Goal: Register for event/course

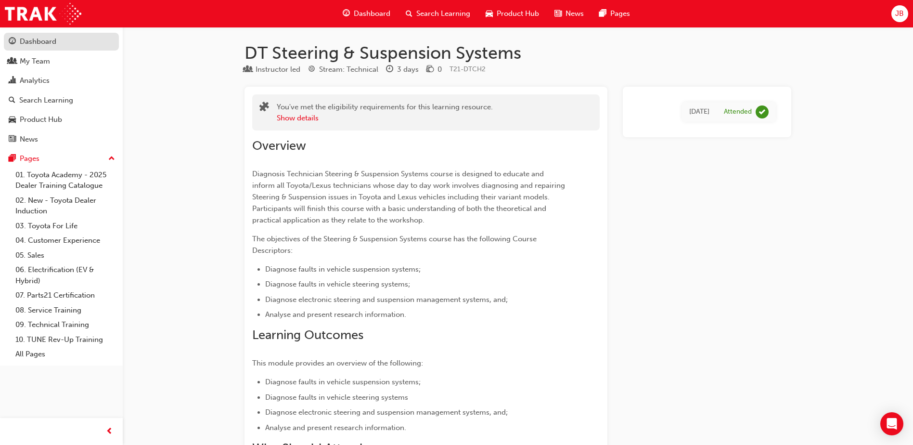
scroll to position [713, 0]
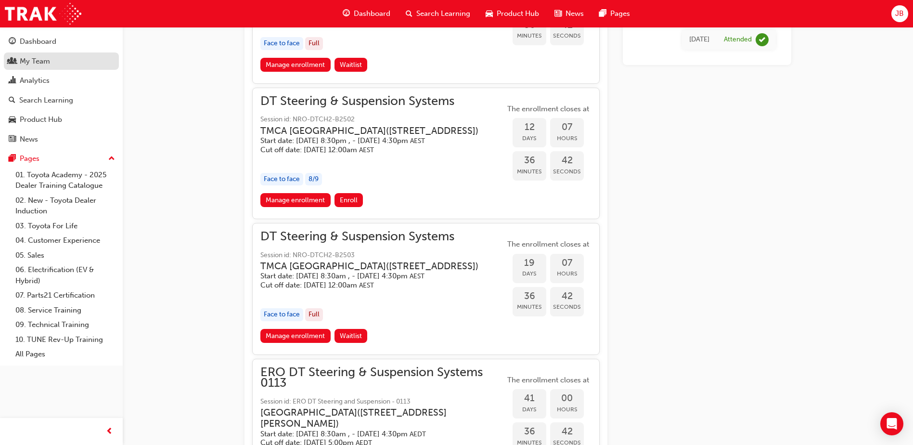
click at [45, 66] on div "My Team" at bounding box center [35, 61] width 30 height 11
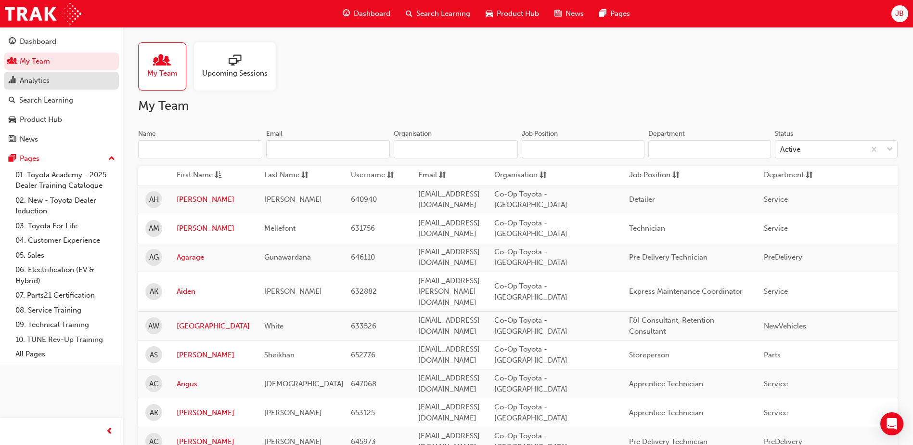
click at [14, 84] on span "chart-icon" at bounding box center [12, 81] width 7 height 9
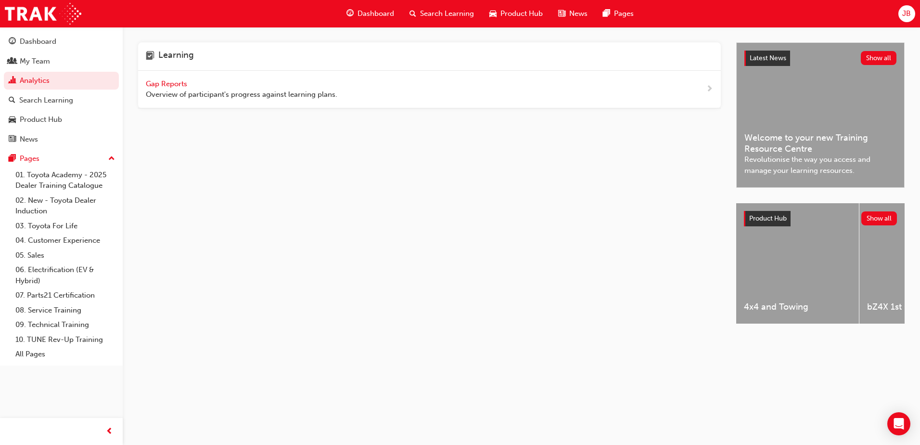
click at [154, 81] on span "Gap Reports" at bounding box center [167, 83] width 43 height 9
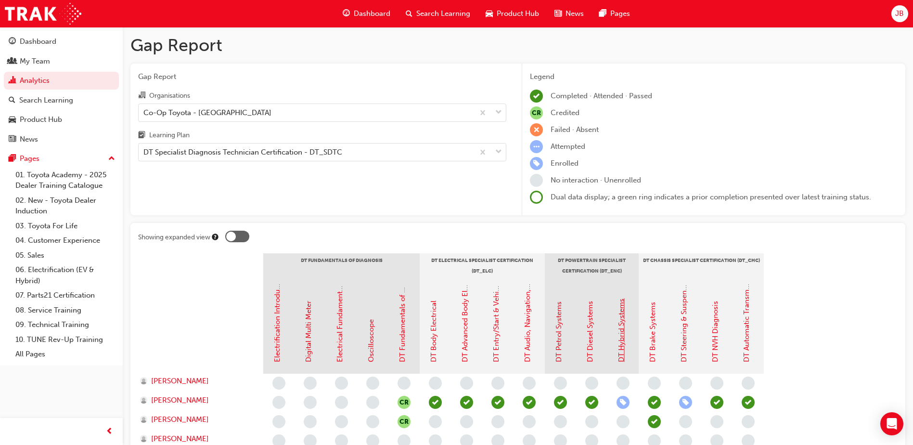
click at [620, 339] on link "DT Hybrid Systems" at bounding box center [621, 330] width 9 height 64
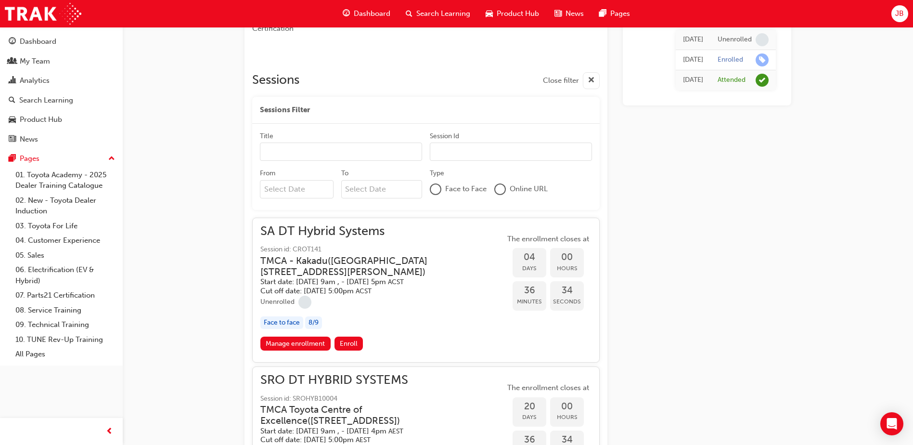
scroll to position [307, 0]
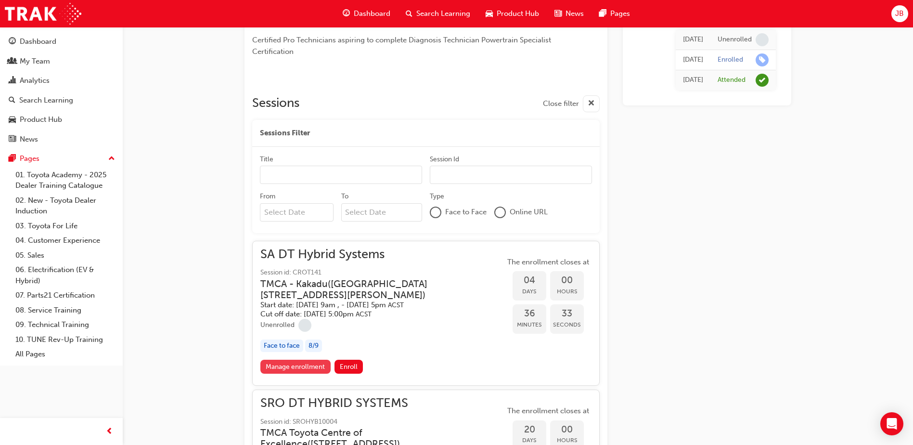
click at [293, 365] on link "Manage enrollment" at bounding box center [295, 367] width 70 height 14
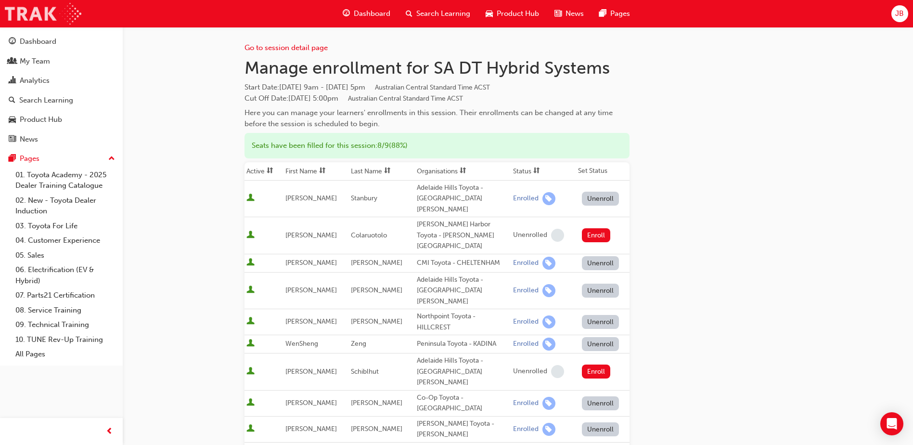
scroll to position [307, 0]
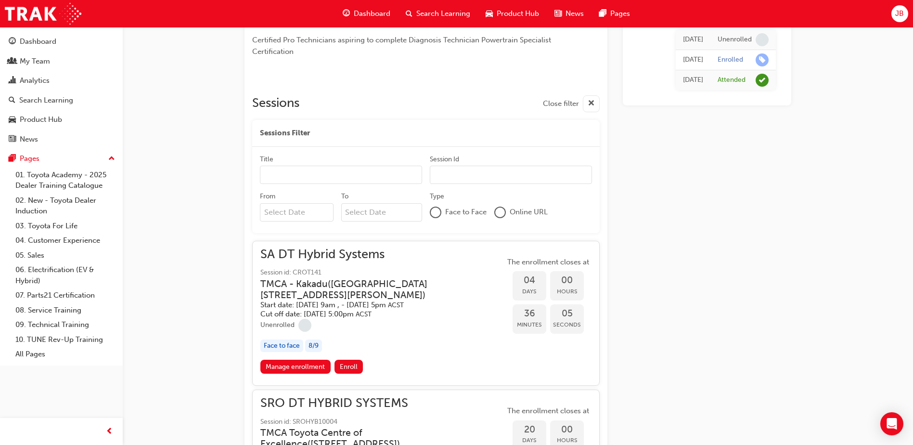
click at [376, 281] on h3 "TMCA - Kakadu ( [STREET_ADDRESS][PERSON_NAME] )" at bounding box center [374, 289] width 229 height 23
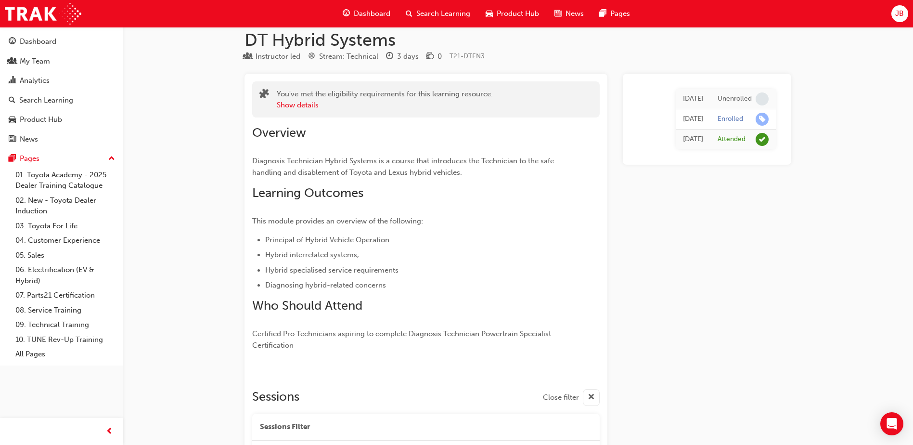
scroll to position [0, 0]
